Goal: Find contact information: Find contact information

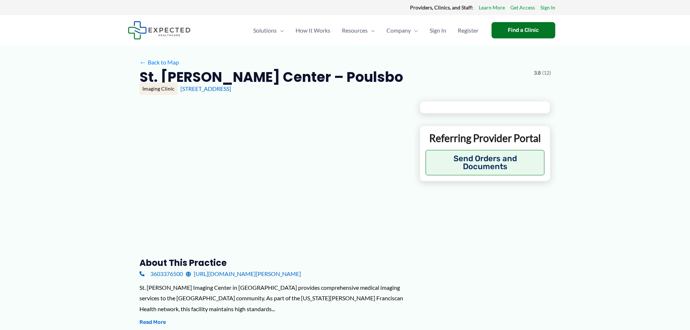
type input "**********"
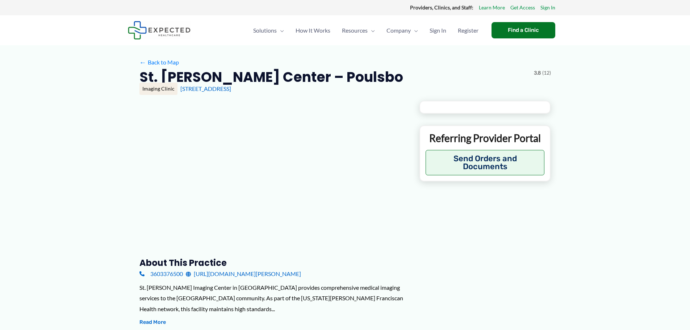
type input "**********"
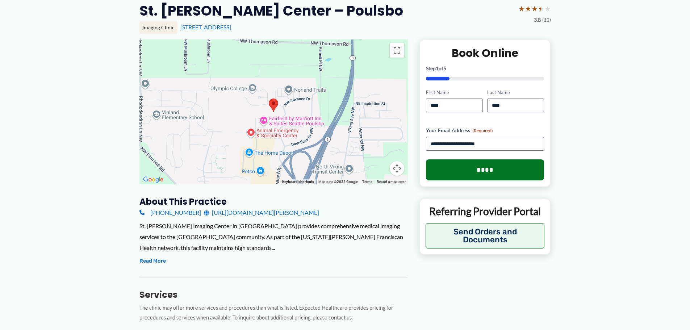
scroll to position [72, 0]
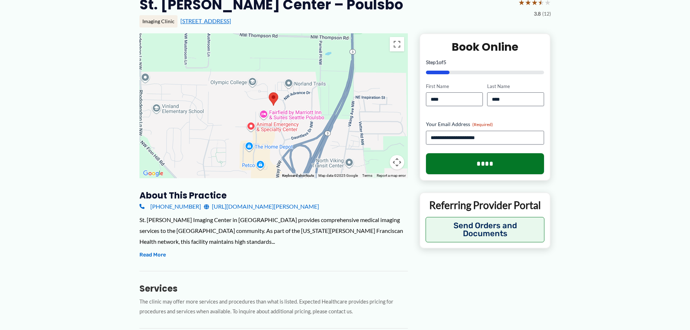
click at [217, 23] on link "[STREET_ADDRESS]" at bounding box center [205, 20] width 51 height 7
